Goal: Information Seeking & Learning: Learn about a topic

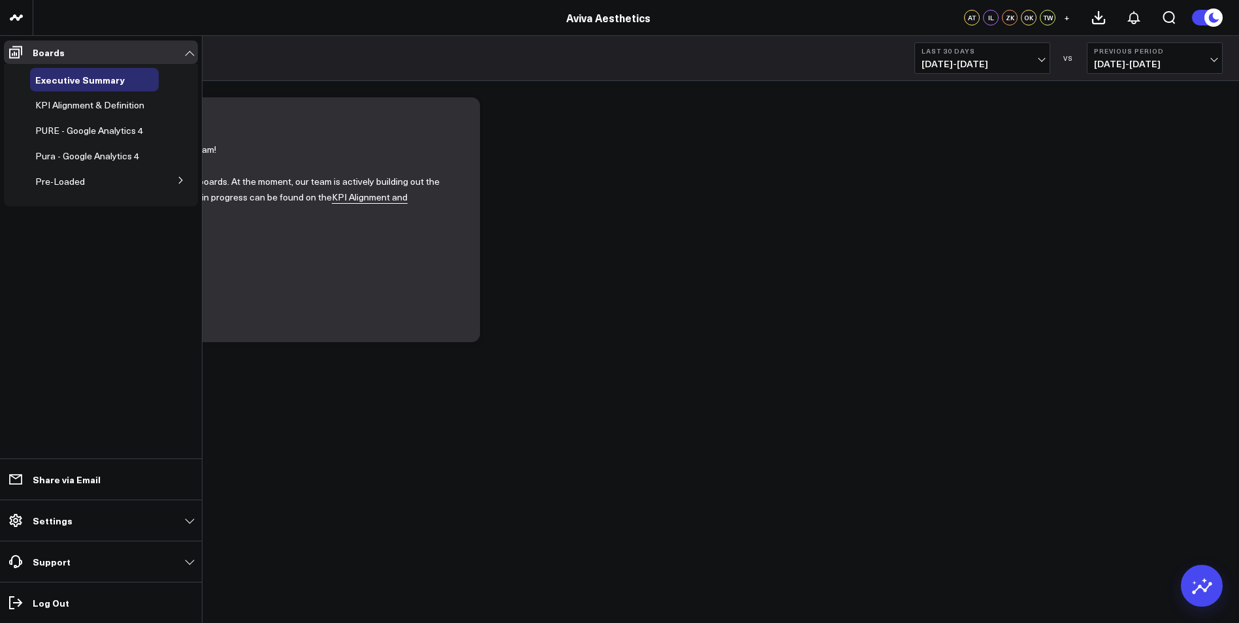
click at [183, 180] on icon at bounding box center [181, 180] width 8 height 8
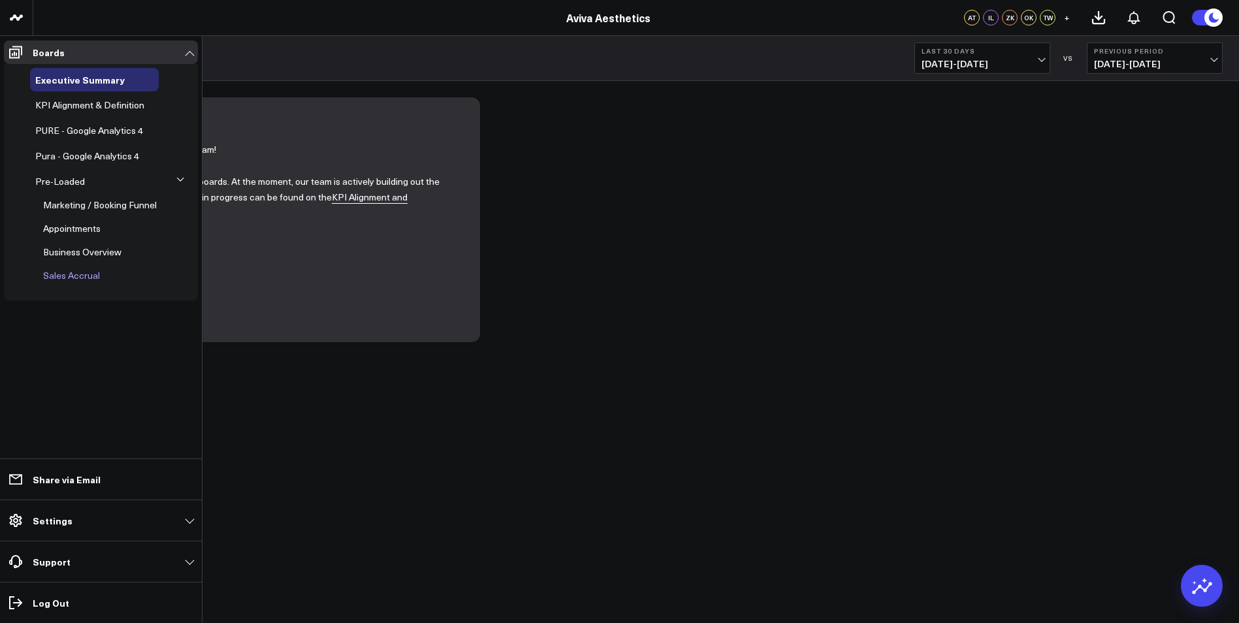
click at [86, 274] on span "Sales Accrual" at bounding box center [71, 275] width 57 height 12
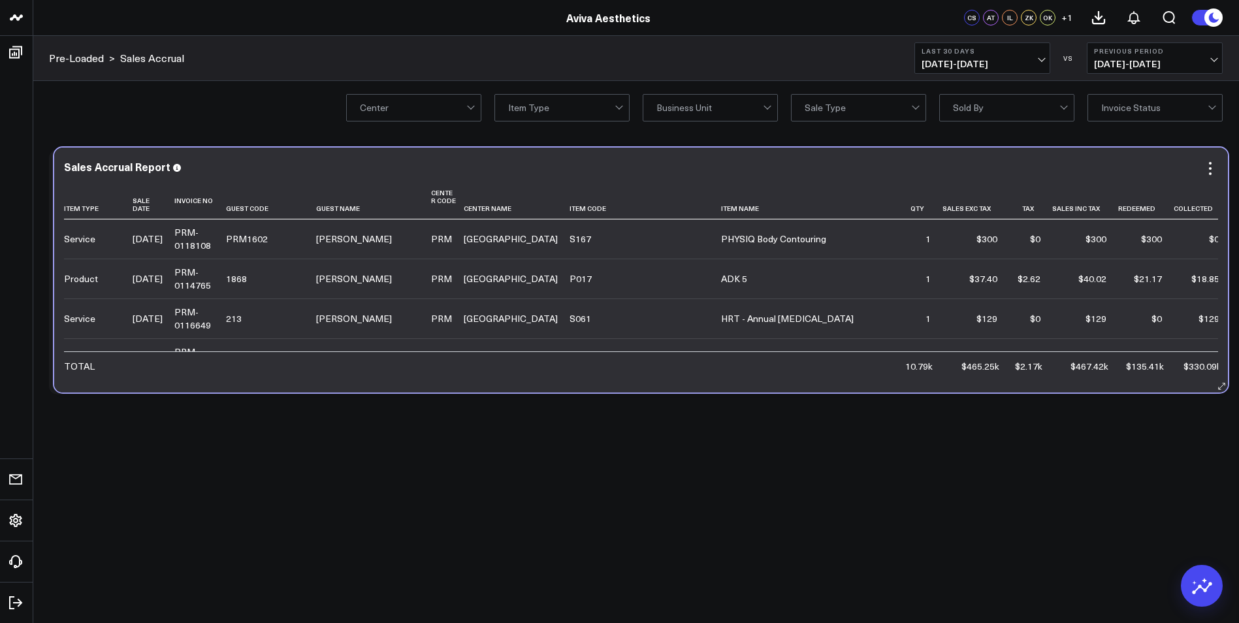
click at [278, 379] on div "Sales Accrual Report Item Type Sale Date Invoice No Guest Code Guest Name Cente…" at bounding box center [640, 270] width 1173 height 245
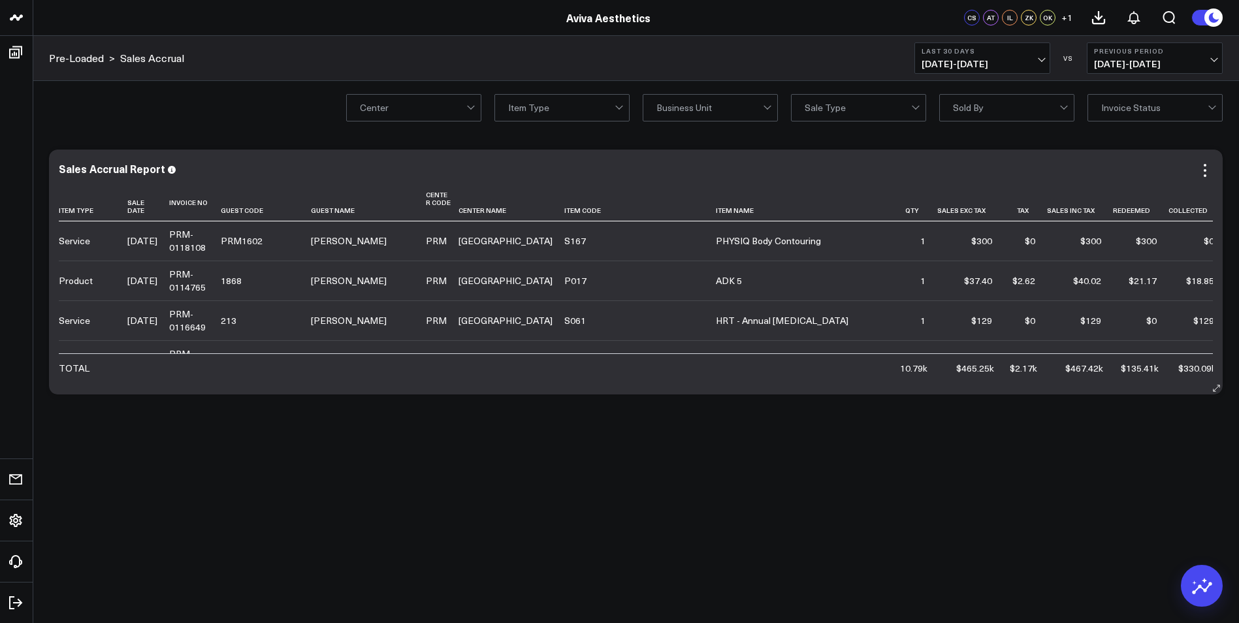
click at [340, 340] on td "Kristin Short" at bounding box center [368, 320] width 115 height 40
click at [972, 381] on div "Sales Accrual Report Item Type Sale Date Invoice No Guest Code Guest Name Cente…" at bounding box center [635, 272] width 1173 height 245
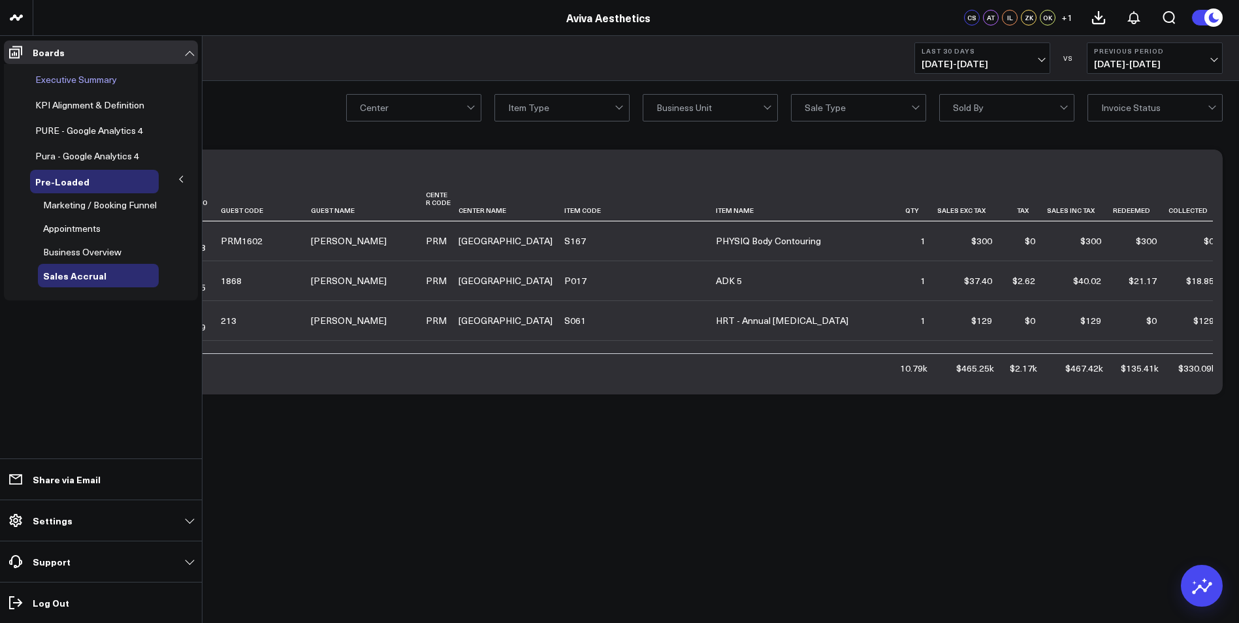
click at [69, 77] on span "Executive Summary" at bounding box center [76, 79] width 82 height 12
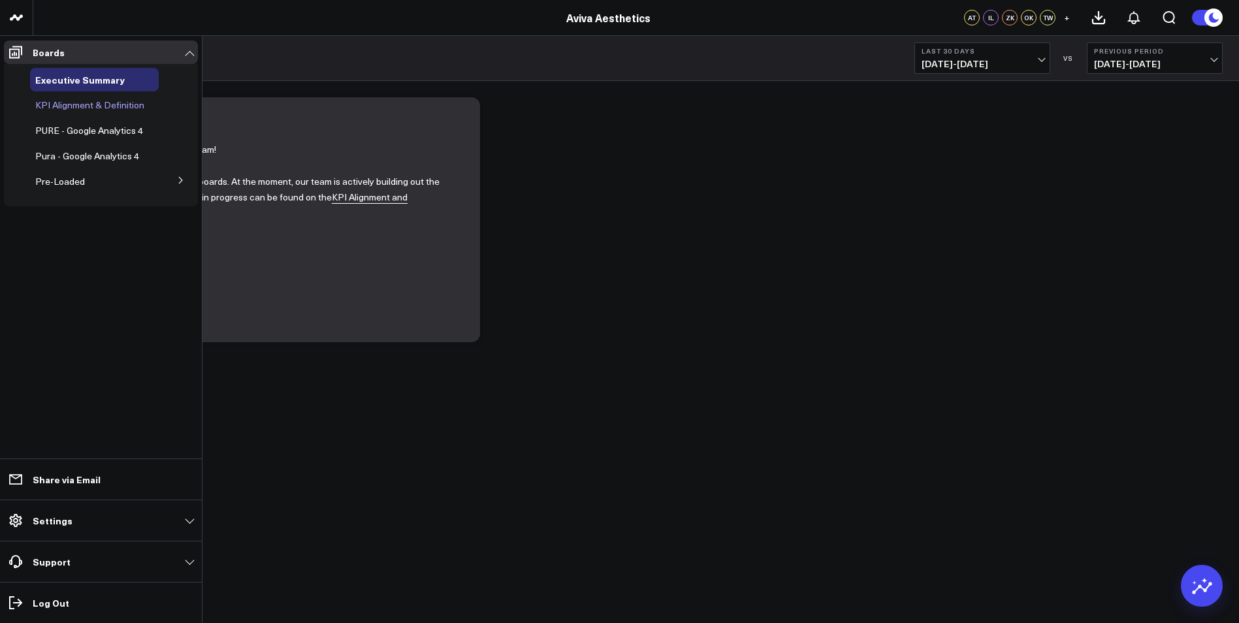
click at [92, 101] on span "KPI Alignment & Definition" at bounding box center [89, 105] width 109 height 12
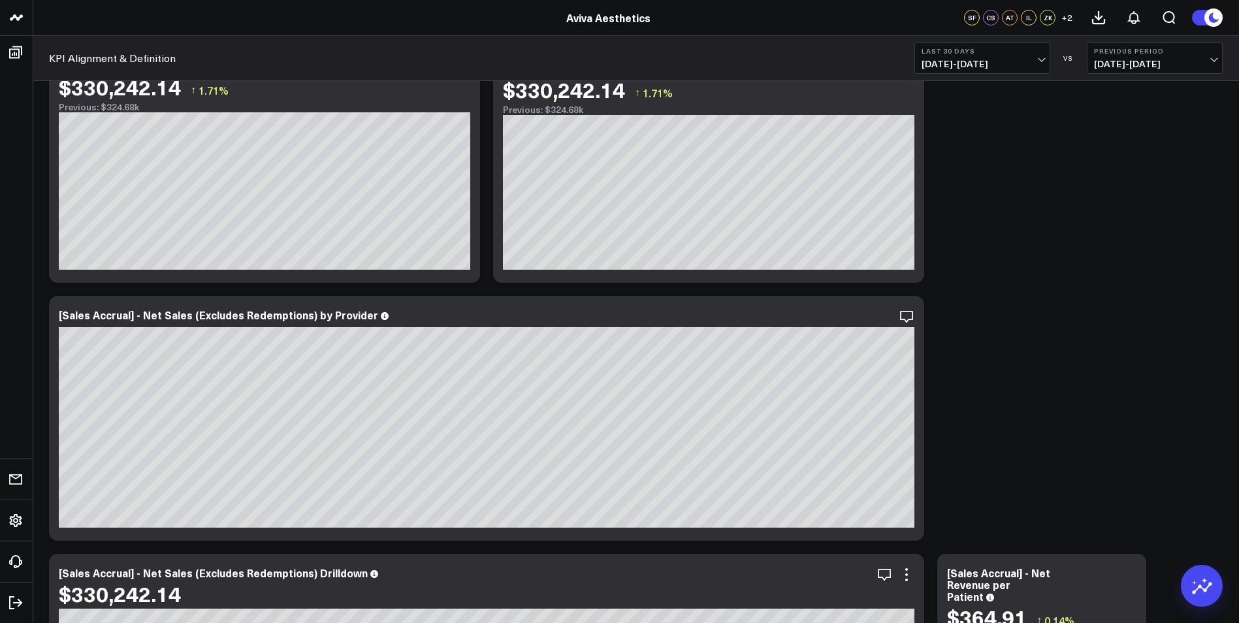
scroll to position [229, 0]
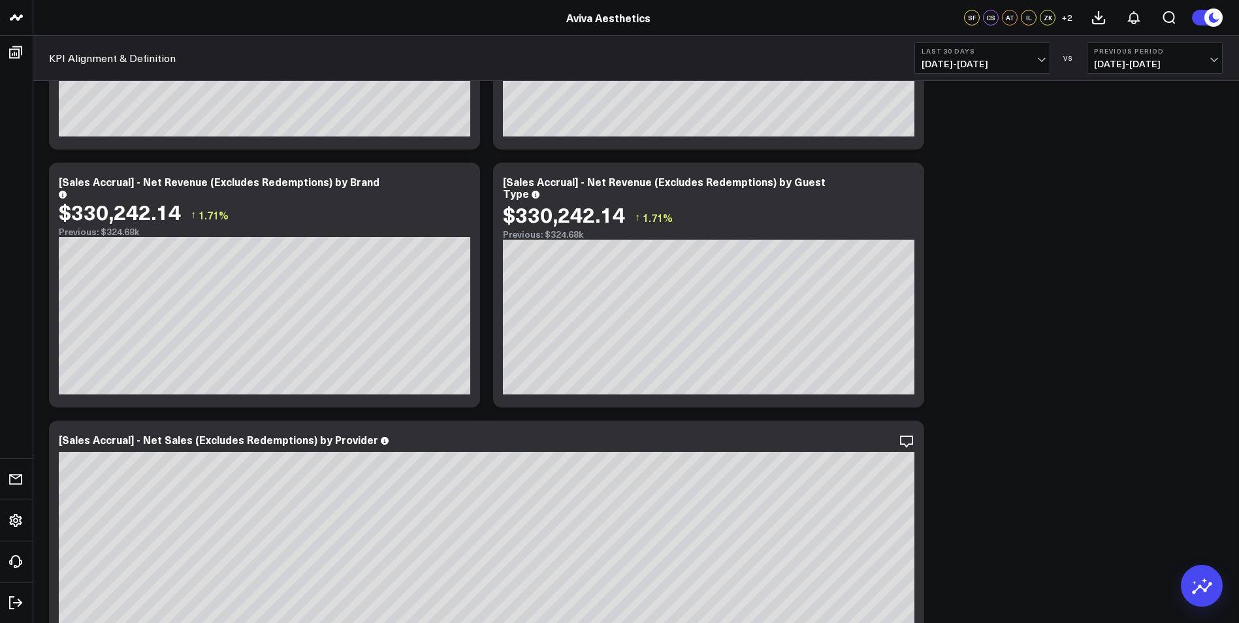
click at [1200, 17] on button at bounding box center [1206, 17] width 31 height 17
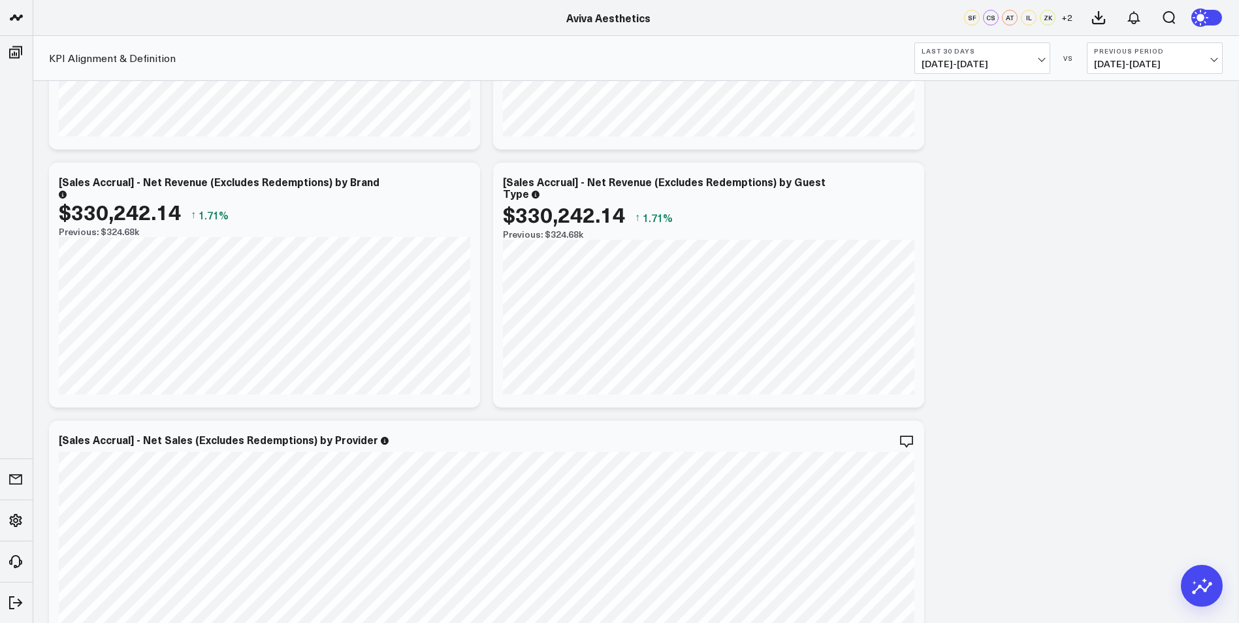
click at [1200, 17] on use at bounding box center [1201, 17] width 18 height 18
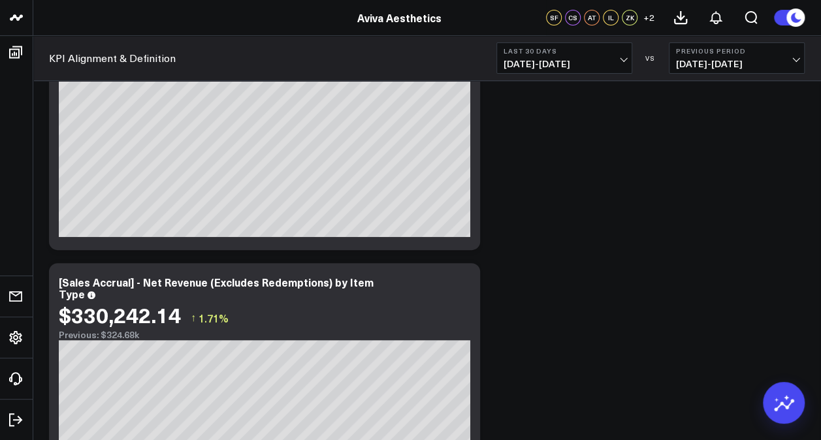
scroll to position [0, 0]
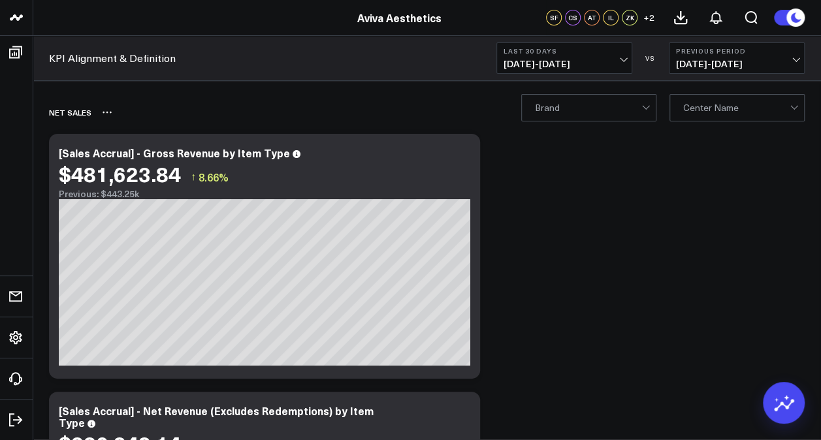
click at [343, 116] on div "Net Sales" at bounding box center [351, 112] width 605 height 30
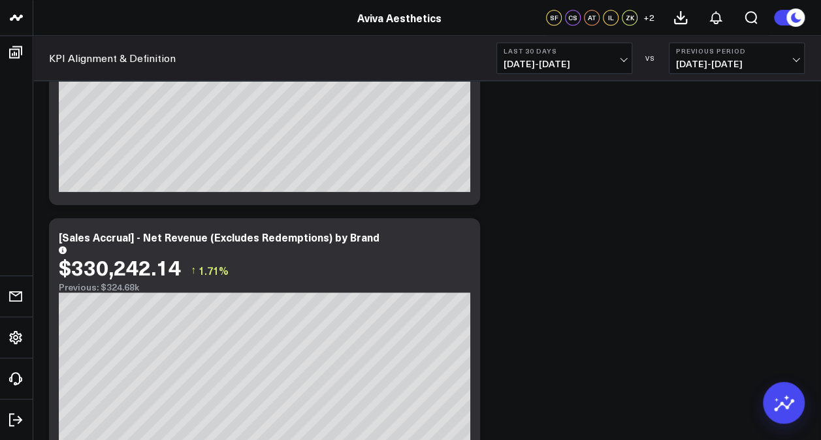
scroll to position [430, 0]
